Goal: Information Seeking & Learning: Find specific fact

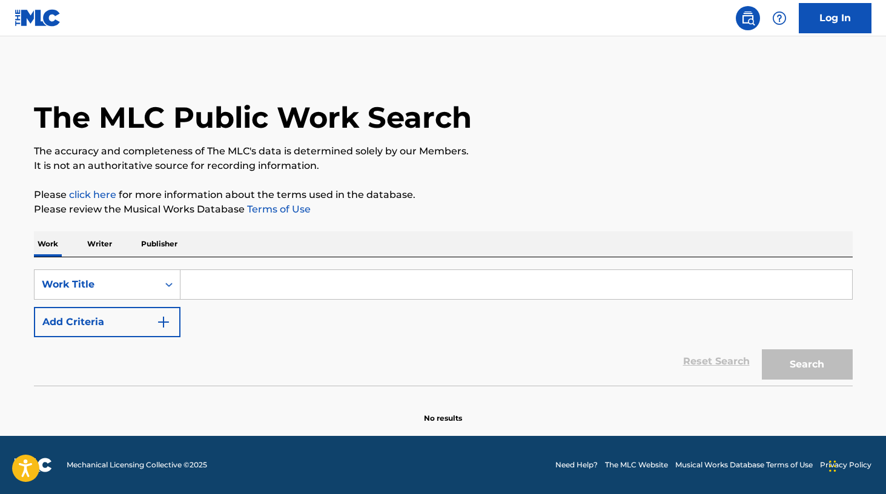
click at [247, 288] on input "Search Form" at bounding box center [517, 284] width 672 height 29
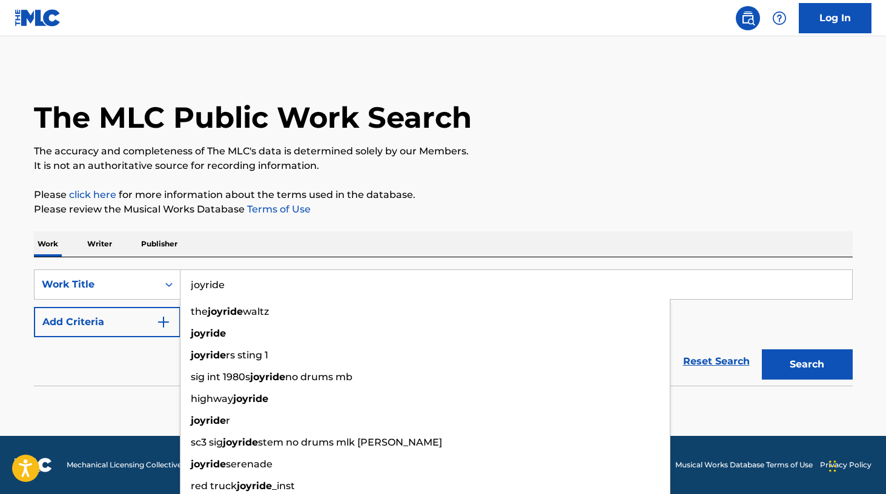
type input "joyride"
click at [153, 325] on button "Add Criteria" at bounding box center [107, 322] width 147 height 30
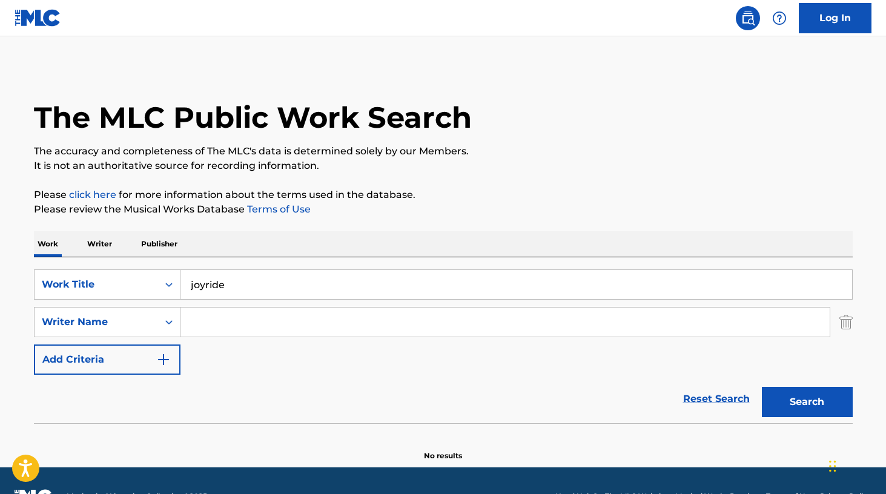
click at [225, 326] on input "Search Form" at bounding box center [505, 322] width 649 height 29
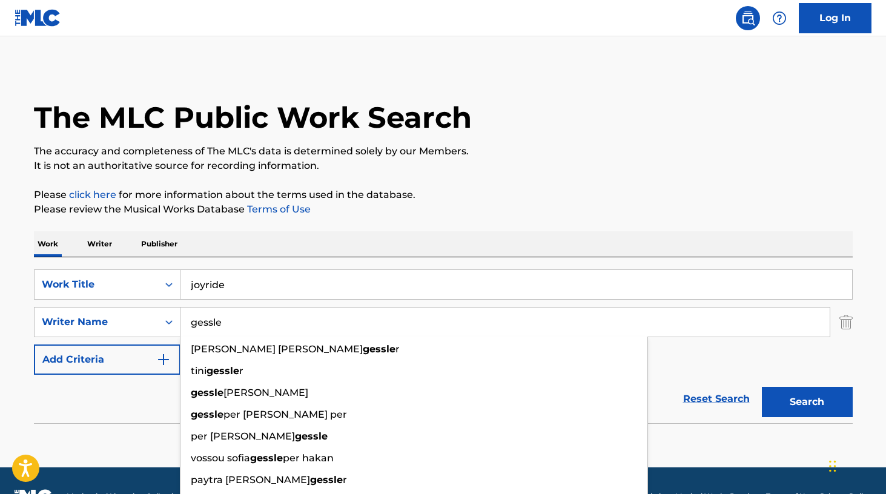
type input "gessle"
click at [807, 402] on button "Search" at bounding box center [807, 402] width 91 height 30
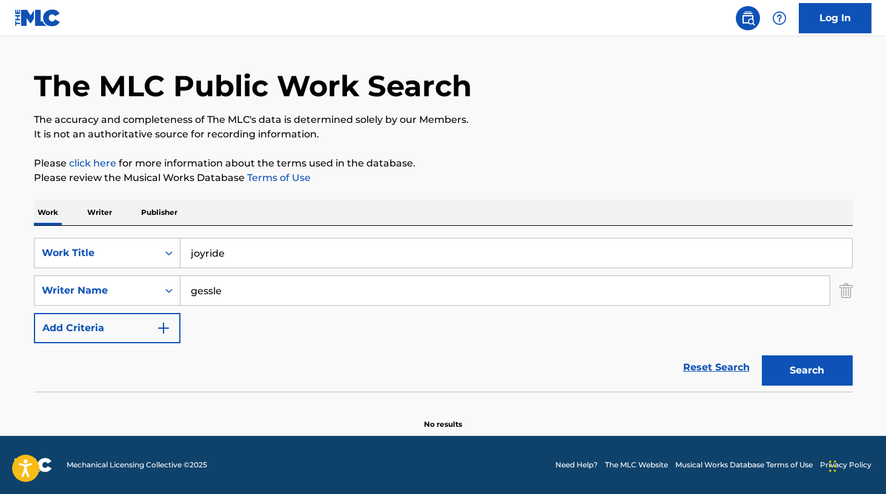
scroll to position [32, 0]
click at [266, 294] on input "gessle" at bounding box center [505, 290] width 649 height 29
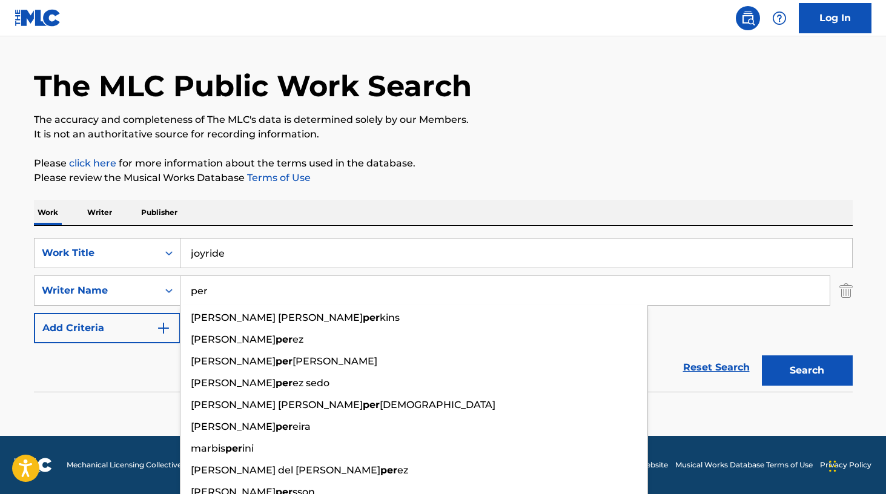
click at [793, 360] on button "Search" at bounding box center [807, 371] width 91 height 30
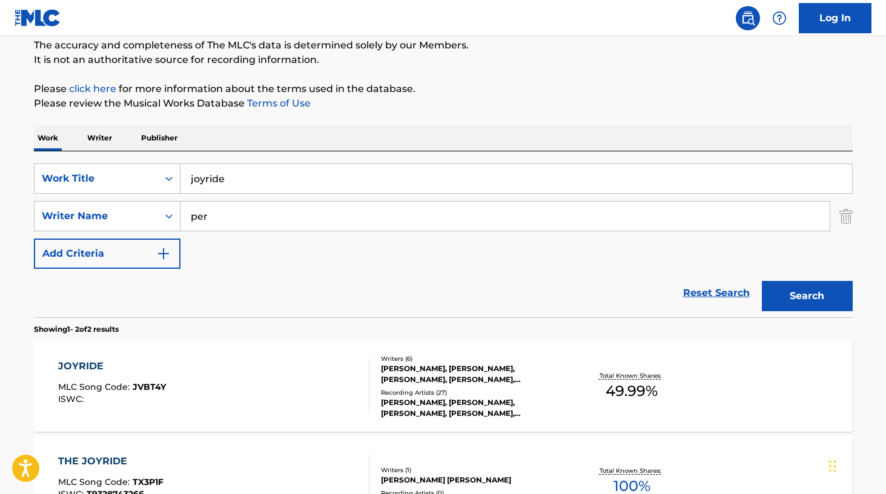
scroll to position [84, 0]
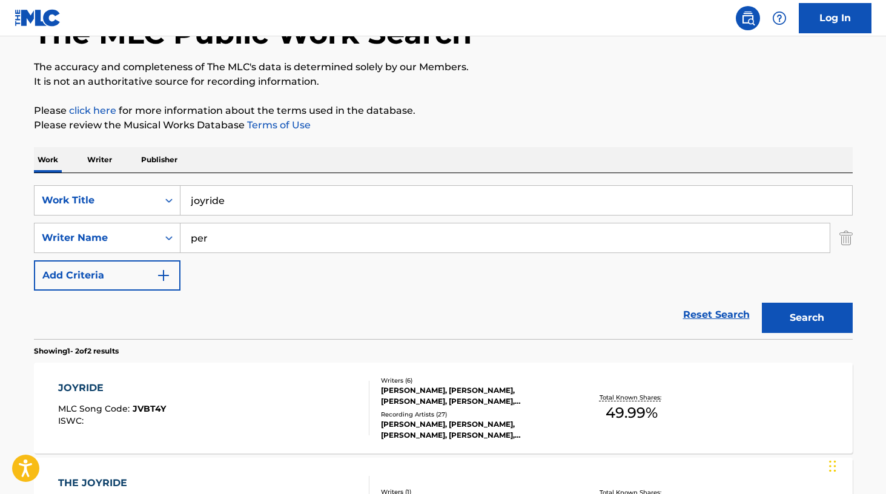
click at [308, 250] on input "per" at bounding box center [505, 238] width 649 height 29
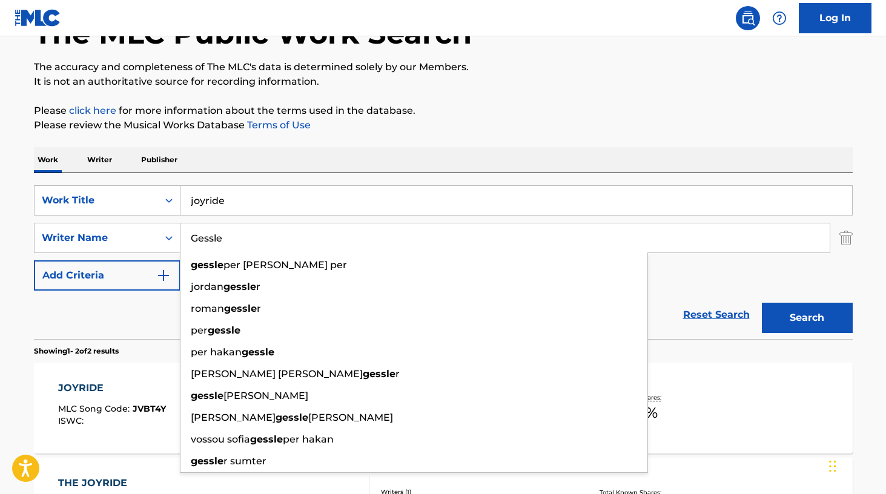
click at [299, 267] on span "per [PERSON_NAME] per" at bounding box center [286, 265] width 124 height 12
type input "gessle per [PERSON_NAME] per"
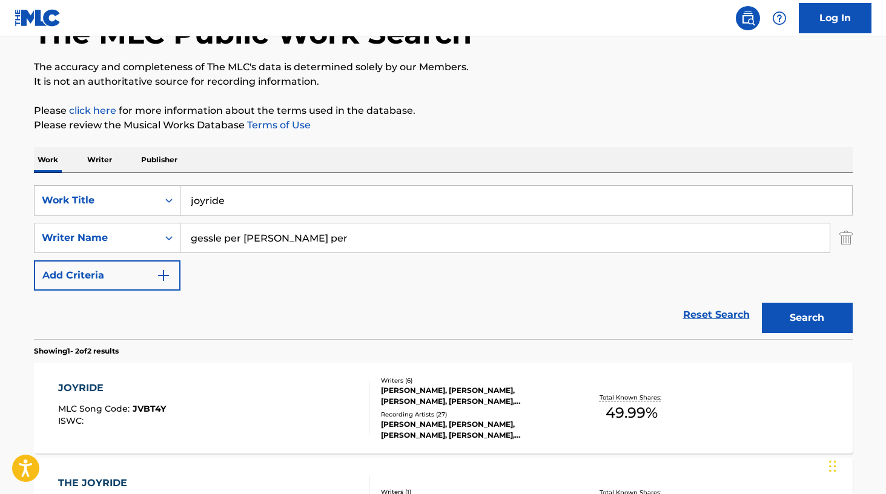
click at [806, 318] on button "Search" at bounding box center [807, 318] width 91 height 30
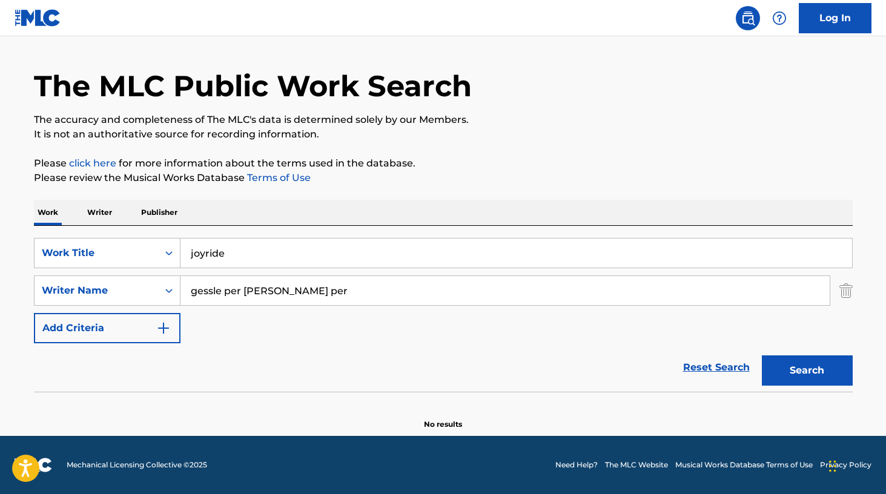
scroll to position [32, 0]
click at [390, 293] on input "gessle per [PERSON_NAME] per" at bounding box center [505, 290] width 649 height 29
click at [807, 371] on button "Search" at bounding box center [807, 371] width 91 height 30
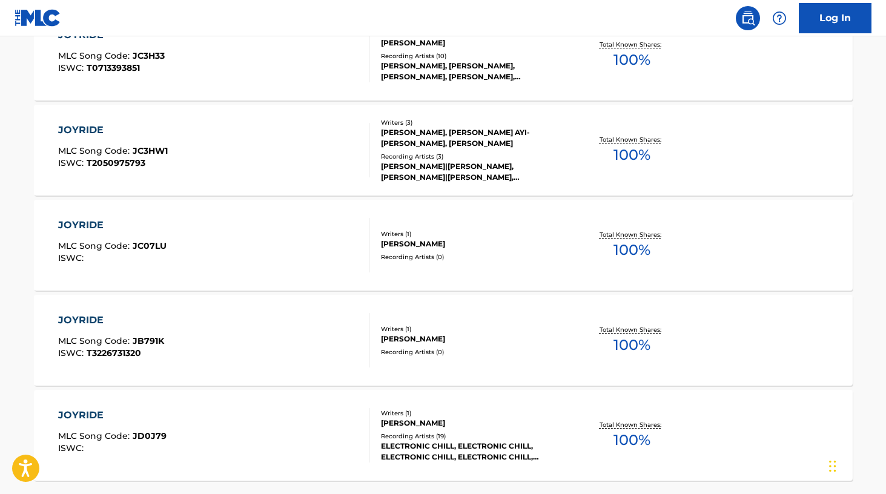
scroll to position [958, 0]
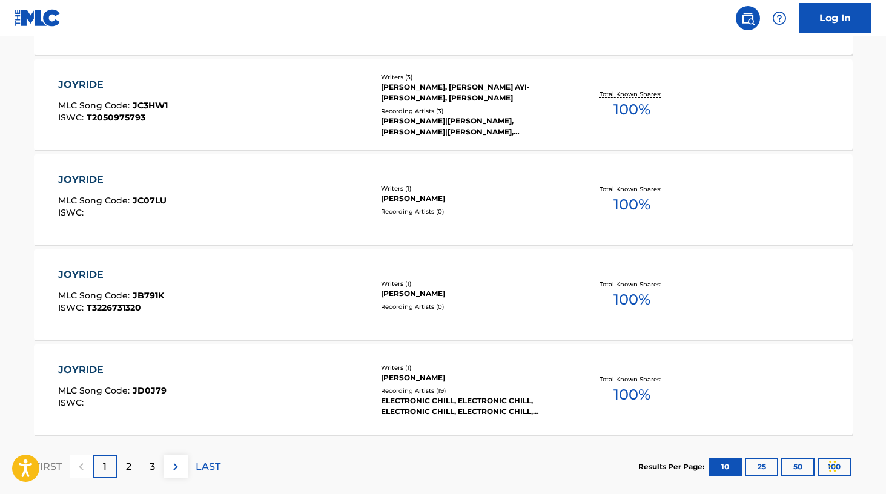
click at [132, 462] on div "2" at bounding box center [129, 467] width 24 height 24
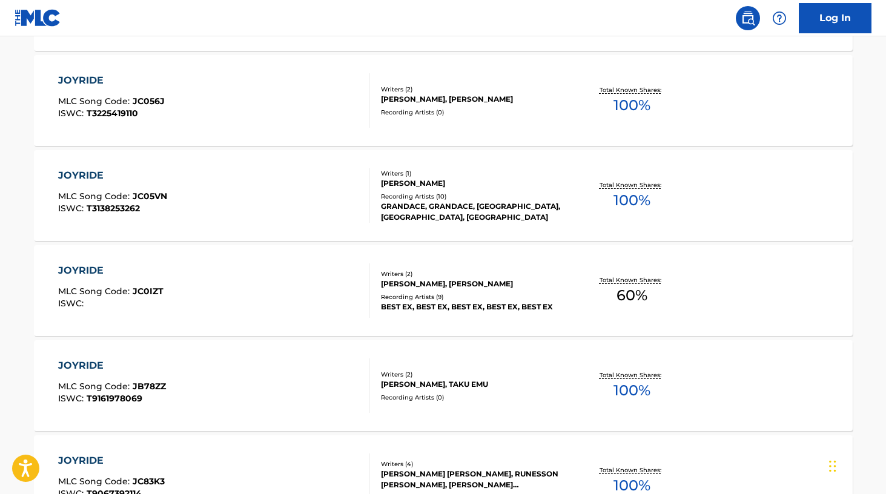
scroll to position [688, 0]
